Goal: Communication & Community: Answer question/provide support

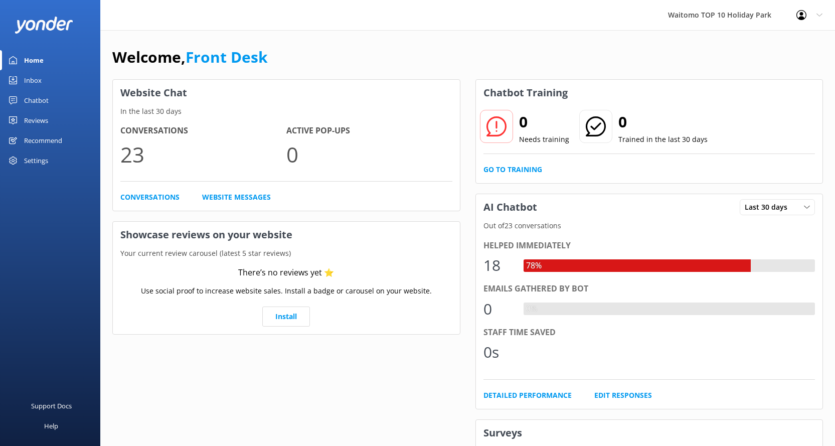
click at [37, 76] on div "Inbox" at bounding box center [33, 80] width 18 height 20
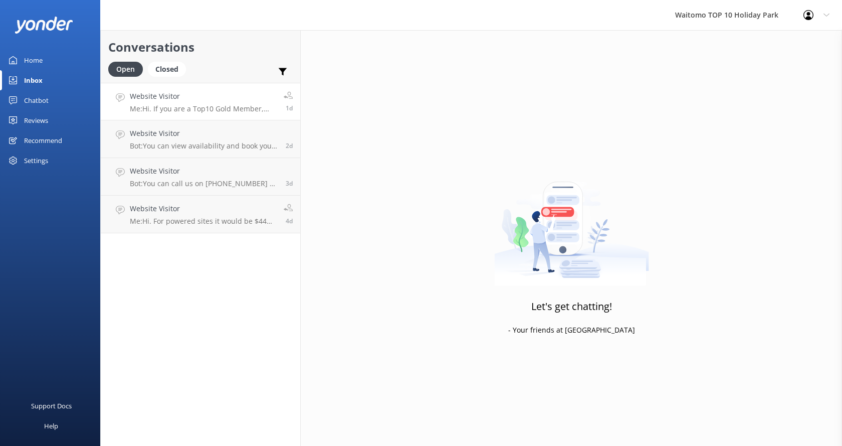
click at [234, 97] on h4 "Website Visitor" at bounding box center [203, 96] width 146 height 11
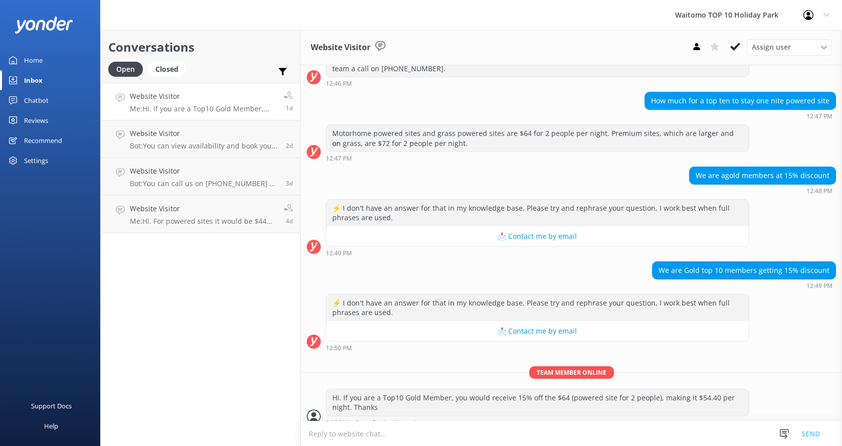
scroll to position [148, 0]
